Goal: Task Accomplishment & Management: Manage account settings

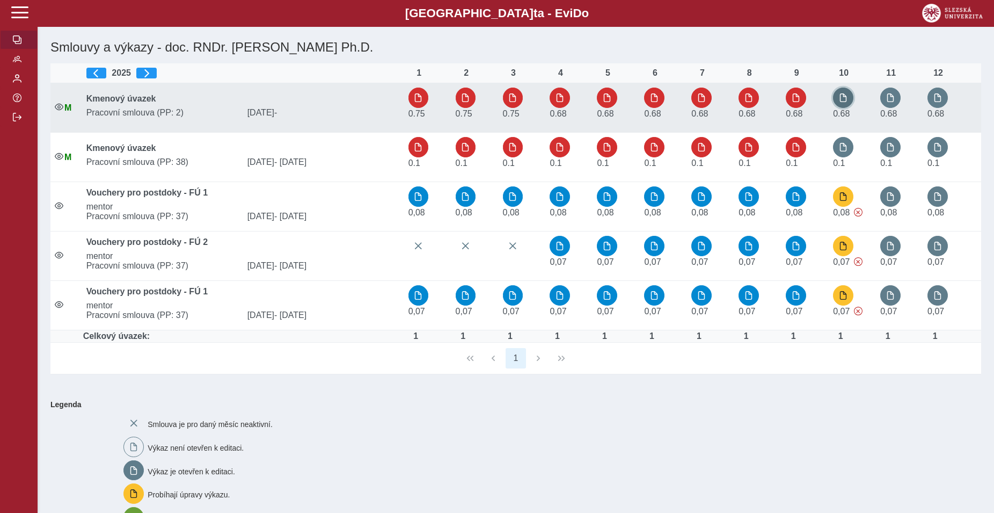
click at [845, 98] on span "button" at bounding box center [843, 97] width 9 height 9
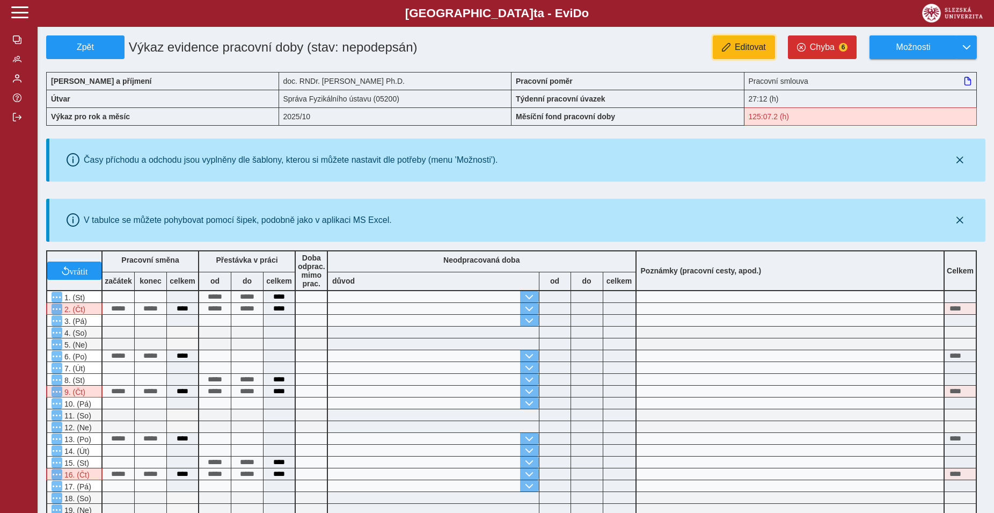
click at [757, 47] on span "Editovat" at bounding box center [750, 47] width 31 height 10
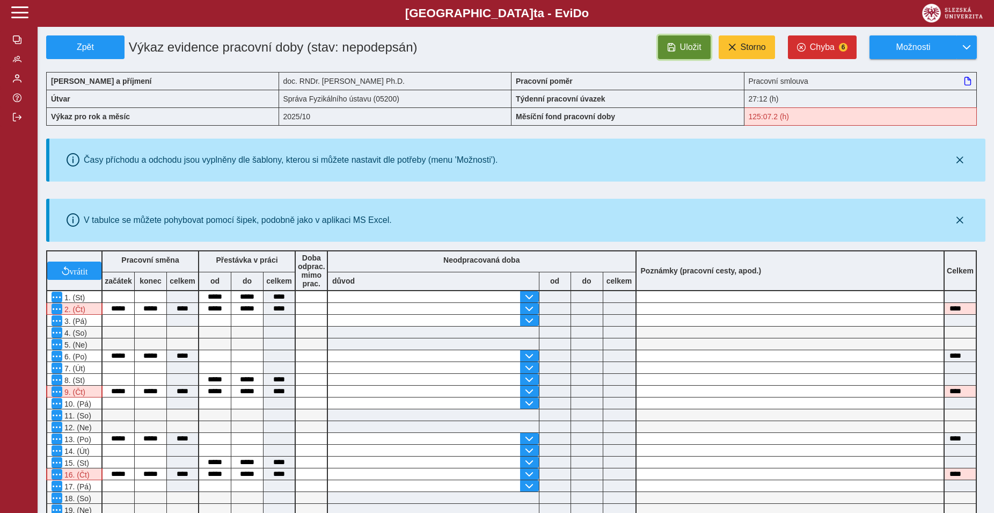
click at [697, 47] on span "Uložit" at bounding box center [690, 47] width 21 height 10
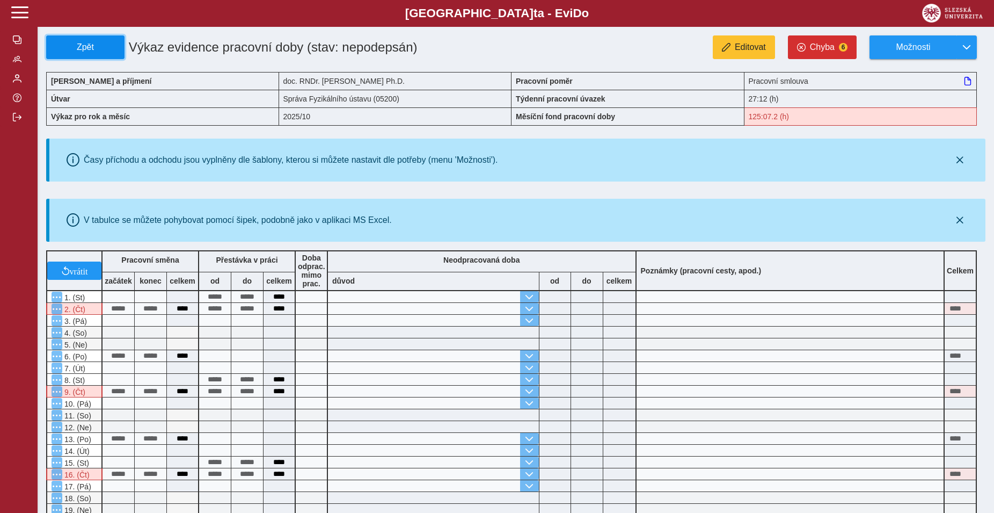
click at [107, 43] on span "Zpět" at bounding box center [85, 47] width 69 height 10
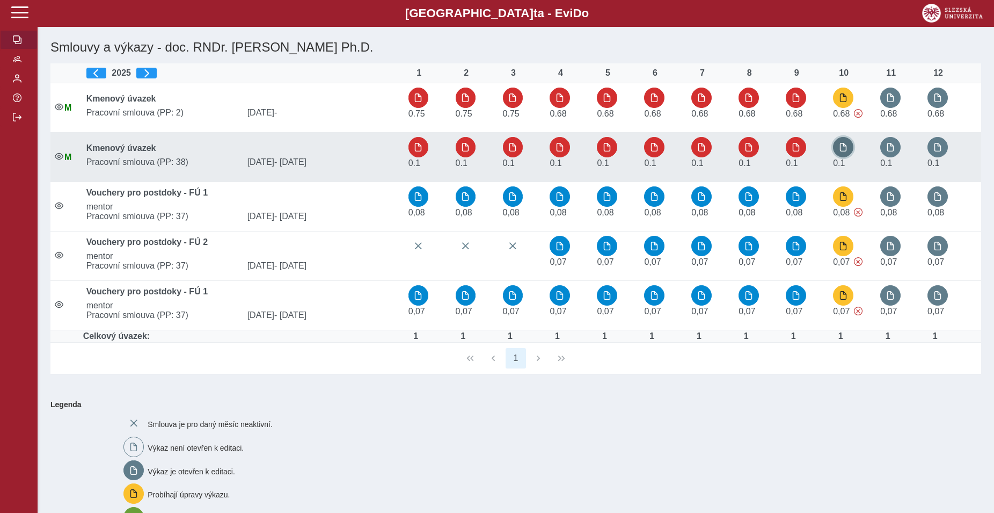
click at [841, 147] on span "button" at bounding box center [843, 147] width 9 height 9
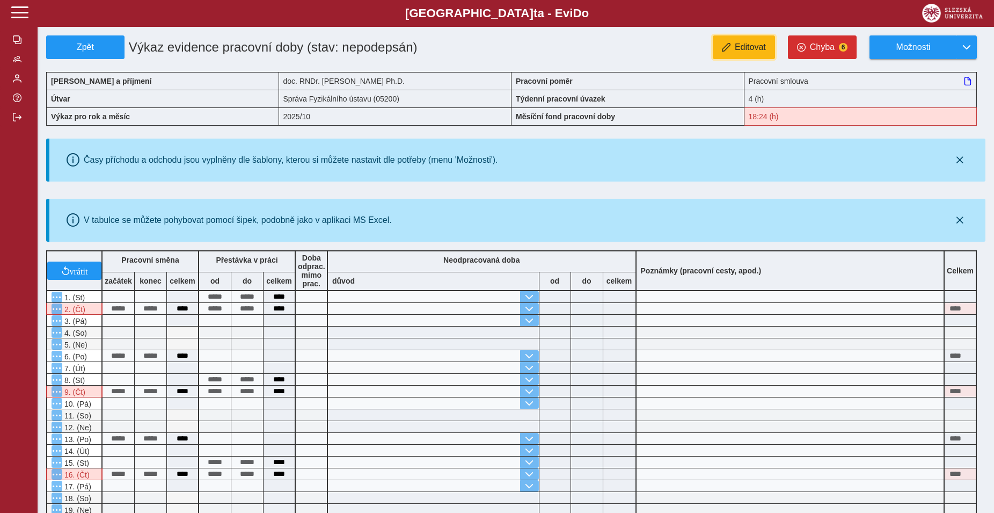
click at [738, 50] on span "Editovat" at bounding box center [750, 47] width 31 height 10
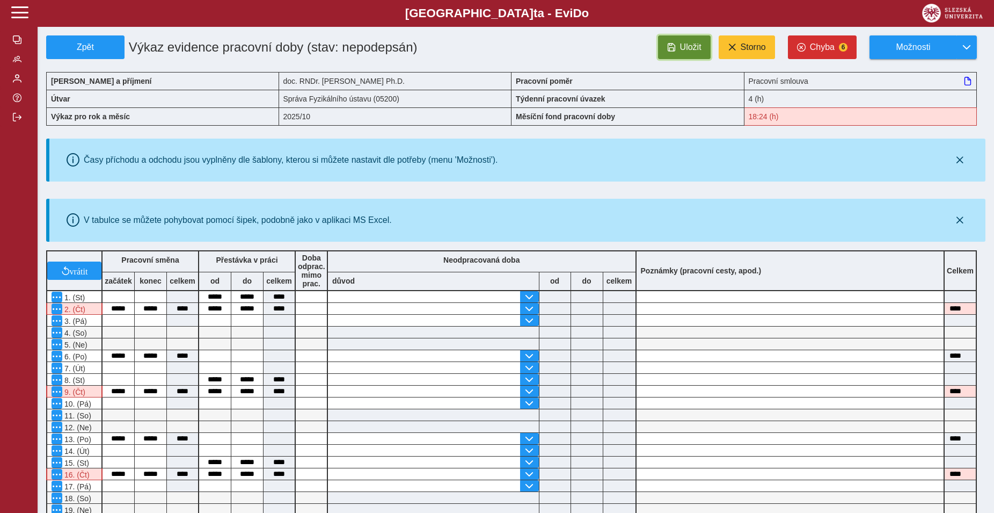
click at [679, 50] on button "Uložit" at bounding box center [684, 47] width 53 height 24
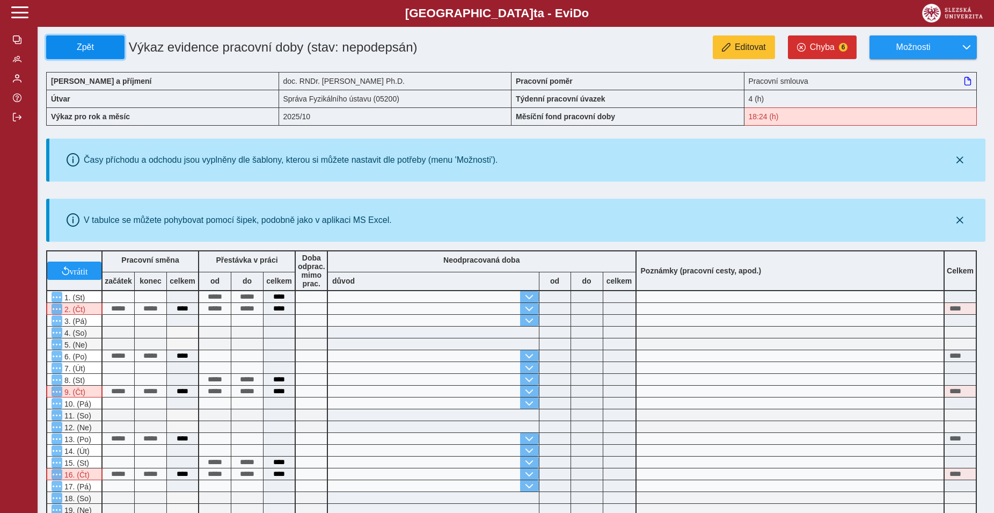
click at [91, 48] on span "Zpět" at bounding box center [85, 47] width 69 height 10
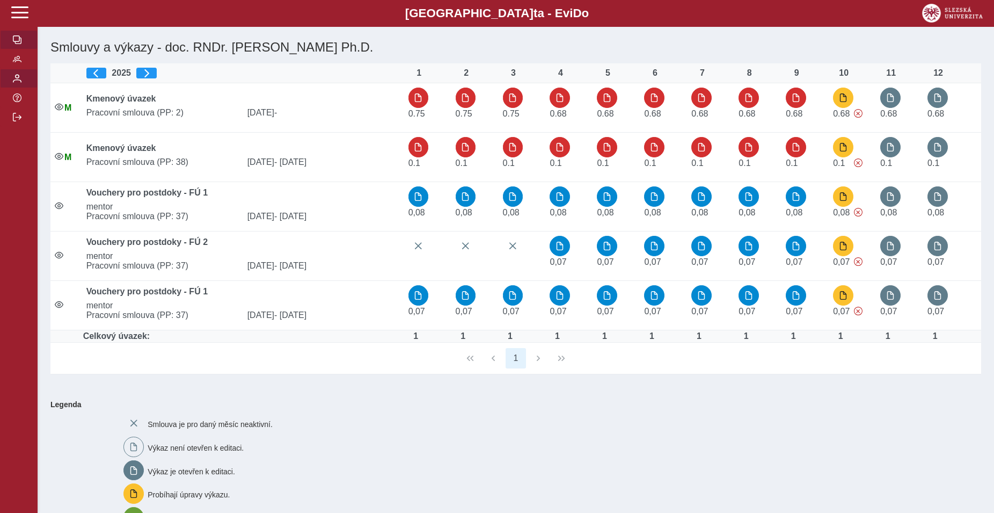
click at [18, 83] on span "button" at bounding box center [17, 78] width 9 height 9
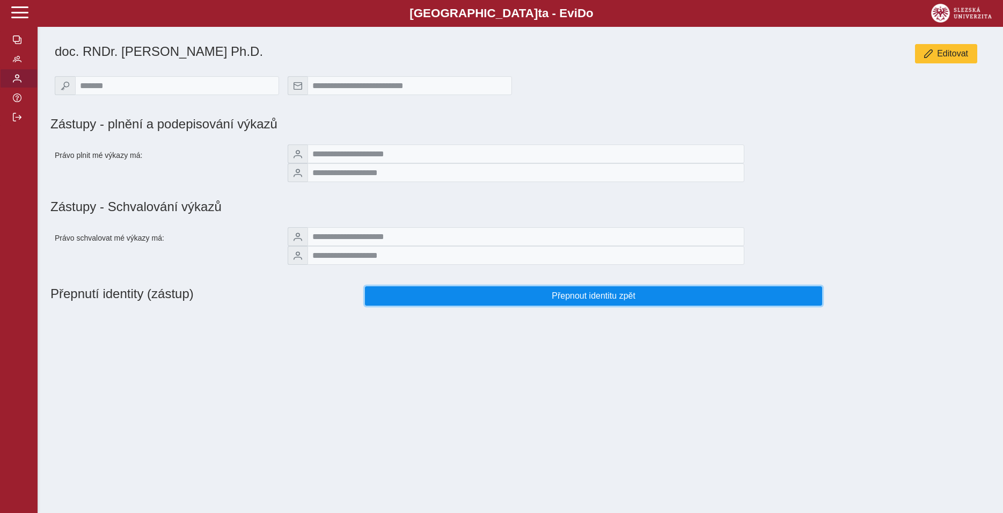
click at [544, 301] on span "Přepnout identitu zpět" at bounding box center [593, 296] width 439 height 10
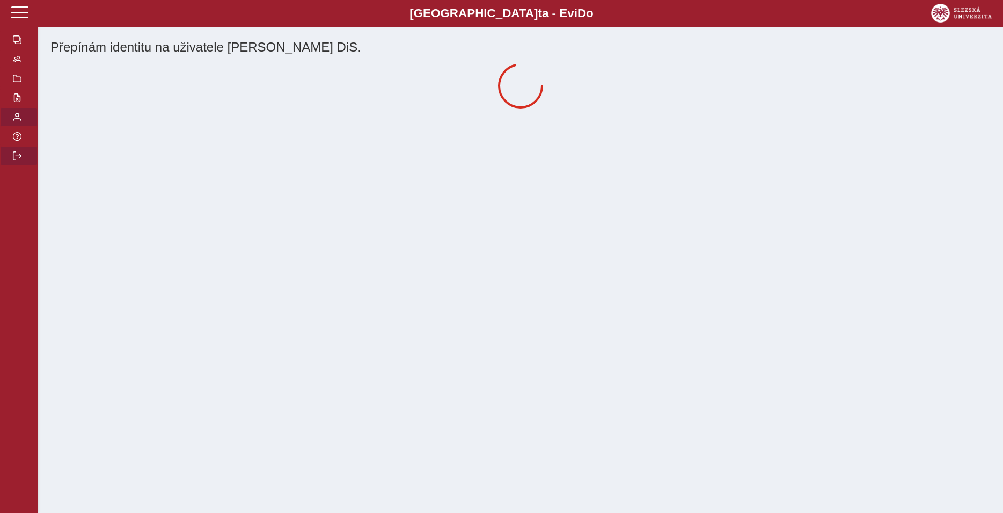
click at [16, 160] on span "button" at bounding box center [17, 155] width 9 height 9
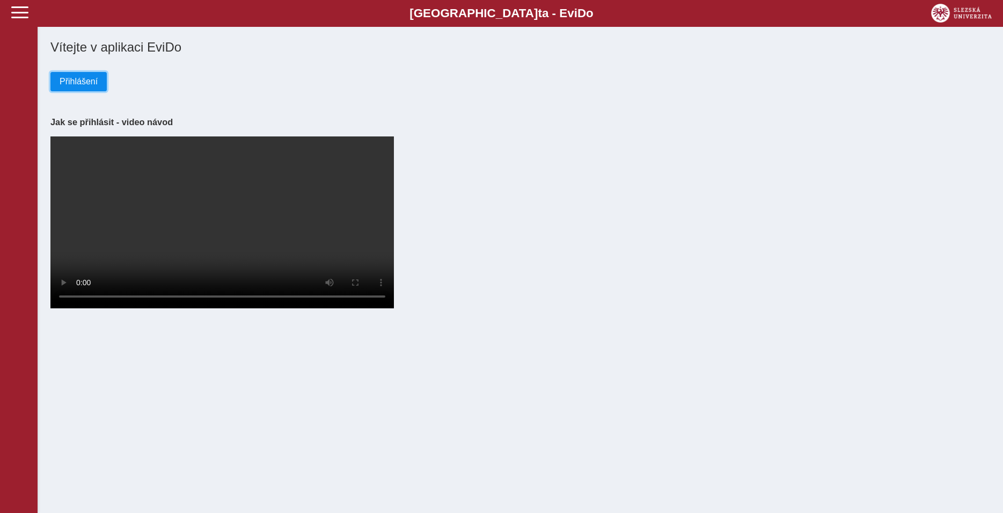
click at [84, 84] on span "Přihlášení" at bounding box center [79, 82] width 38 height 10
